Goal: Task Accomplishment & Management: Manage account settings

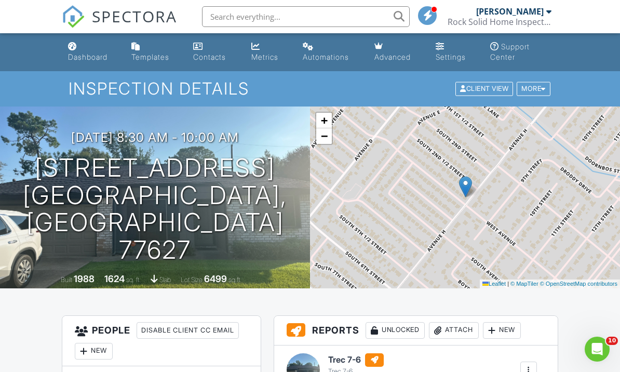
scroll to position [82, 0]
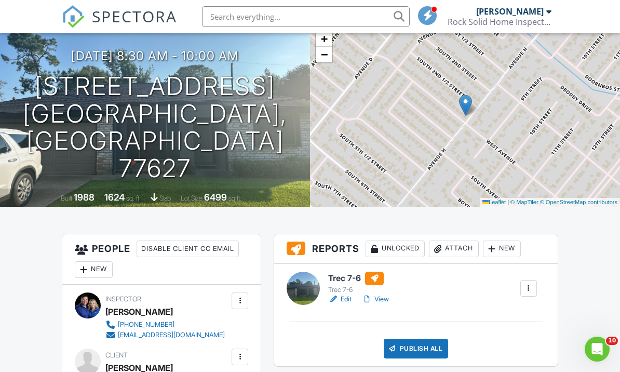
click at [377, 302] on link "View" at bounding box center [375, 299] width 27 height 10
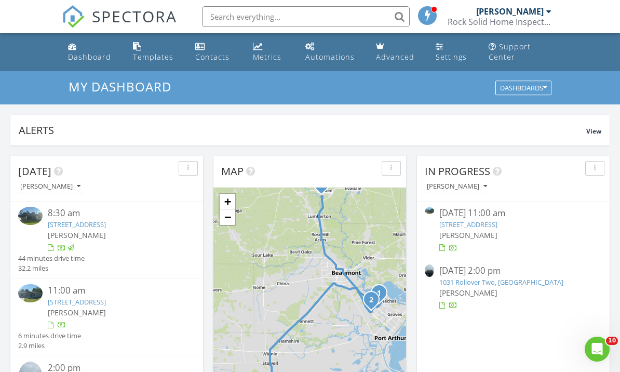
click at [106, 299] on link "[STREET_ADDRESS]" at bounding box center [77, 301] width 58 height 9
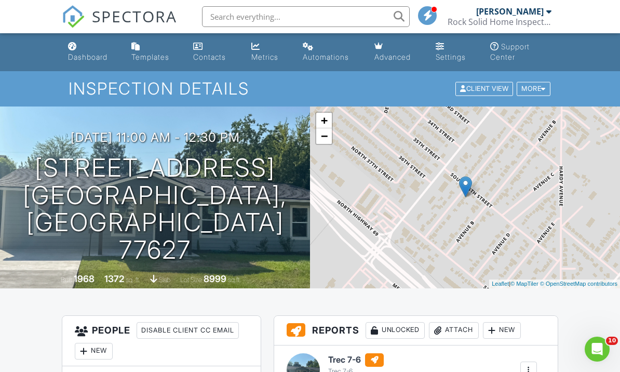
scroll to position [100, 0]
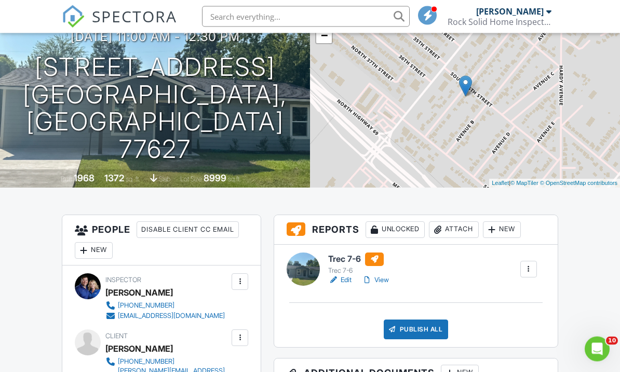
click at [377, 280] on link "View" at bounding box center [375, 280] width 27 height 10
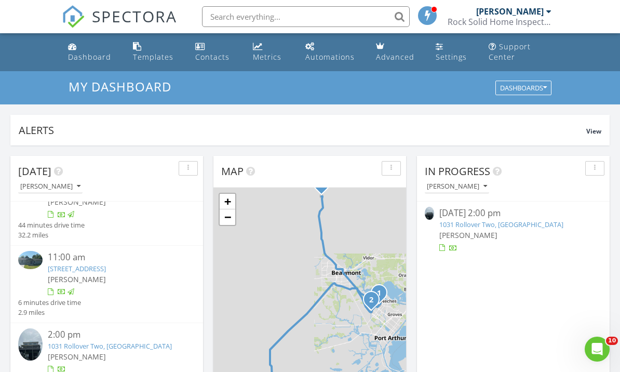
scroll to position [40, 0]
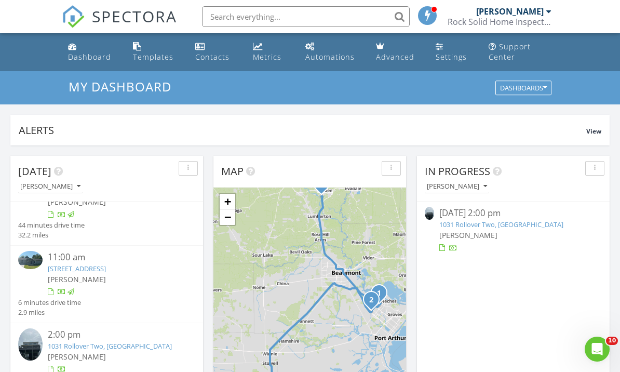
click at [123, 341] on link "1031 Rollover Two, Bolivar Peninsula, TX 77617" at bounding box center [110, 345] width 124 height 9
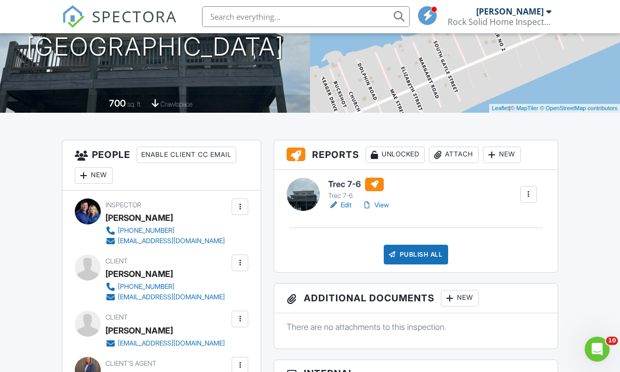
click at [381, 205] on link "View" at bounding box center [375, 205] width 27 height 10
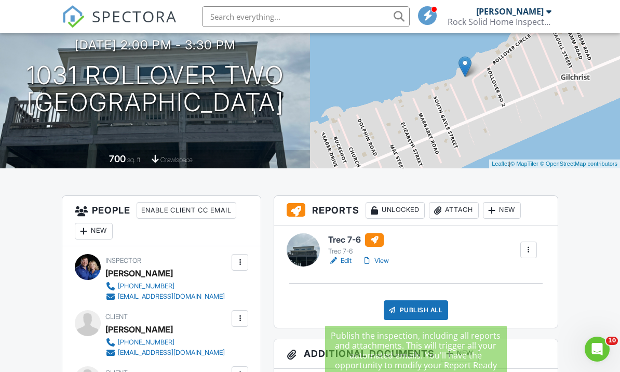
click at [409, 314] on div "Publish All" at bounding box center [416, 310] width 65 height 20
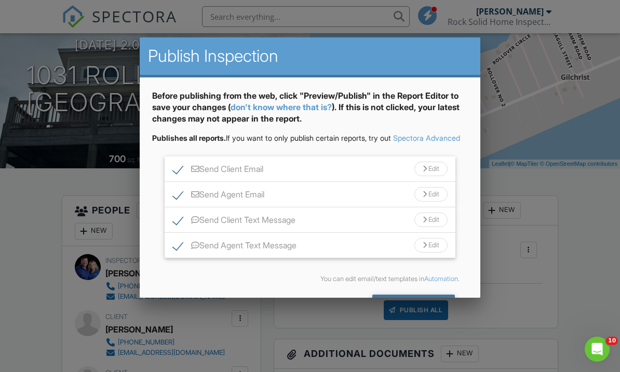
click at [400, 313] on div "Send All" at bounding box center [414, 304] width 83 height 19
